Goal: Task Accomplishment & Management: Manage account settings

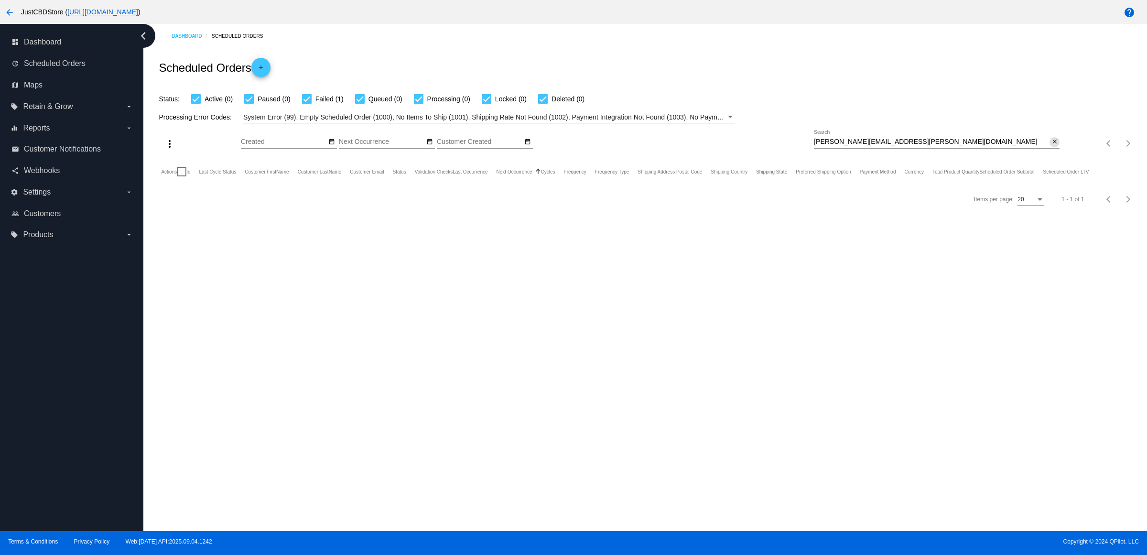
click at [1054, 146] on mat-icon "close" at bounding box center [1054, 142] width 7 height 8
click at [1054, 151] on mat-icon "search" at bounding box center [1053, 143] width 11 height 15
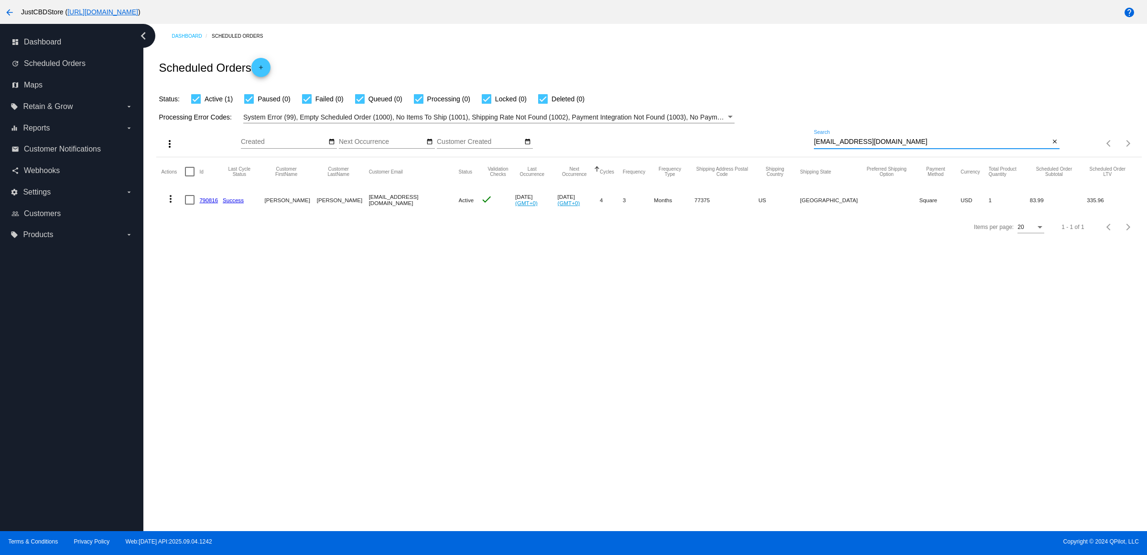
type input "[EMAIL_ADDRESS][DOMAIN_NAME]"
click at [171, 204] on mat-icon "more_vert" at bounding box center [170, 198] width 11 height 11
click at [240, 337] on button "delete Delete" at bounding box center [211, 332] width 95 height 23
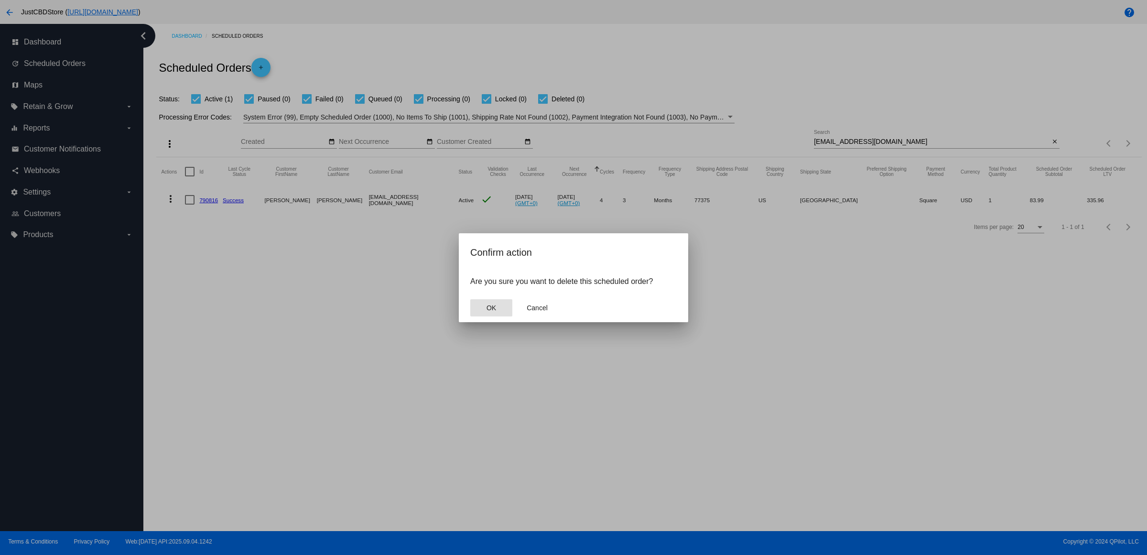
click at [483, 316] on button "OK" at bounding box center [491, 307] width 42 height 17
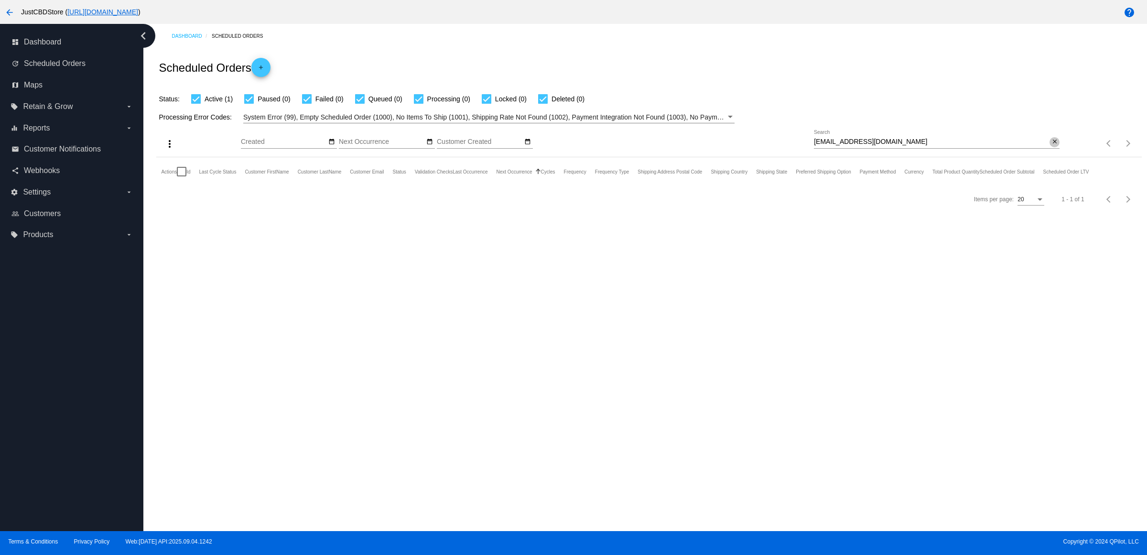
click at [1054, 146] on mat-icon "close" at bounding box center [1054, 142] width 7 height 8
click at [1054, 146] on input "Search" at bounding box center [937, 142] width 246 height 8
paste input "[EMAIL_ADDRESS][DOMAIN_NAME]"
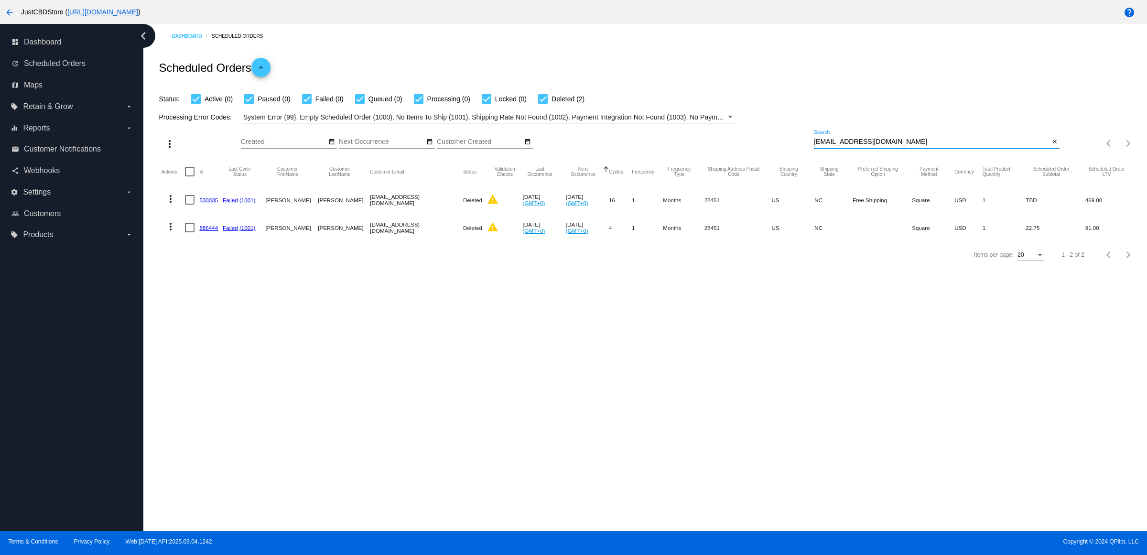
type input "[EMAIL_ADDRESS][DOMAIN_NAME]"
click at [208, 231] on link "886444" at bounding box center [208, 228] width 19 height 6
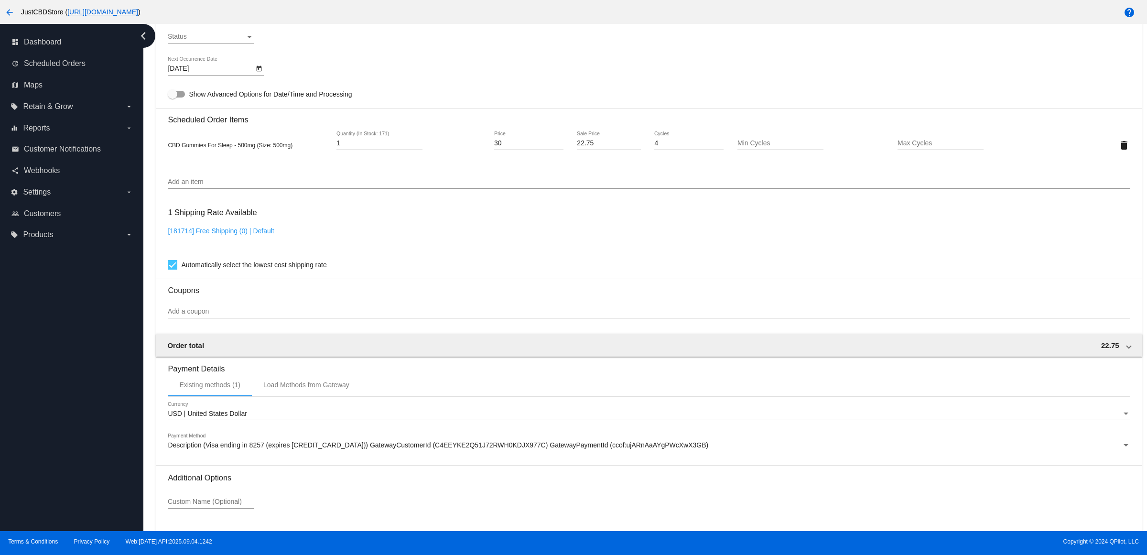
scroll to position [707, 0]
